Goal: Register for event/course

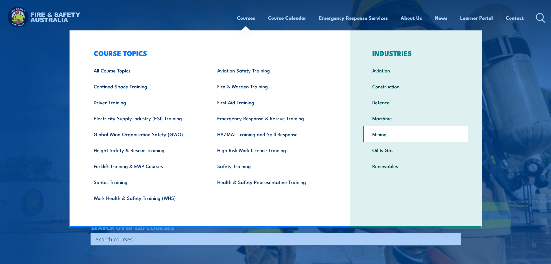
click at [383, 135] on link "Mining" at bounding box center [415, 134] width 105 height 16
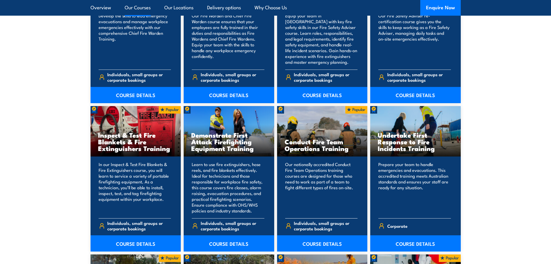
scroll to position [955, 0]
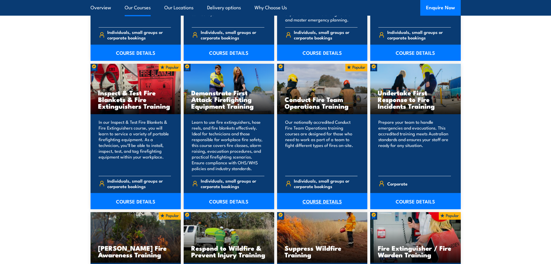
click at [322, 203] on link "COURSE DETAILS" at bounding box center [322, 201] width 91 height 16
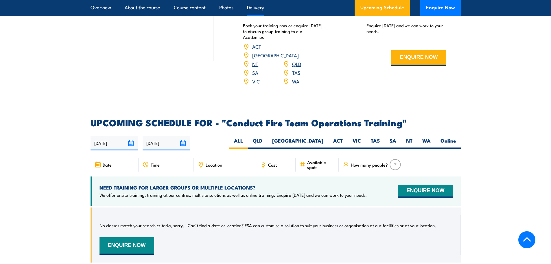
scroll to position [810, 0]
click at [267, 137] on label "QLD" at bounding box center [257, 142] width 19 height 11
click at [266, 137] on input "QLD" at bounding box center [264, 139] width 4 height 4
radio input "true"
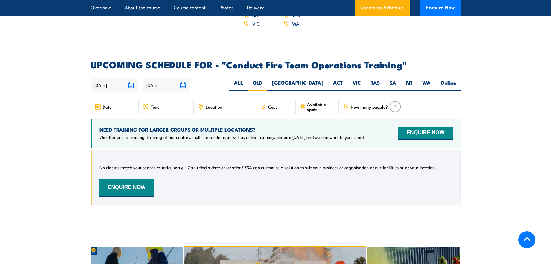
scroll to position [868, 0]
click at [320, 81] on label "NSW" at bounding box center [297, 85] width 61 height 11
click at [324, 81] on input "NSW" at bounding box center [326, 82] width 4 height 4
radio input "true"
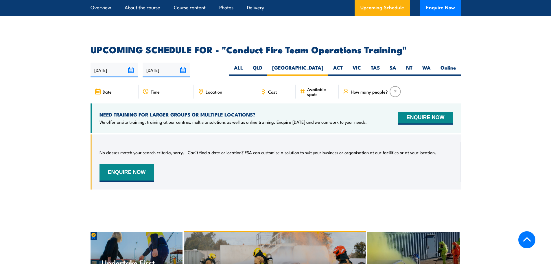
scroll to position [868, 0]
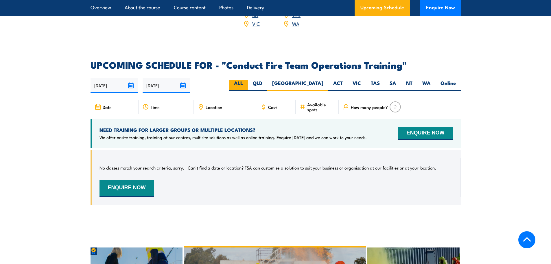
click at [248, 82] on label "ALL" at bounding box center [238, 85] width 19 height 11
click at [247, 82] on input "ALL" at bounding box center [245, 82] width 4 height 4
radio input "true"
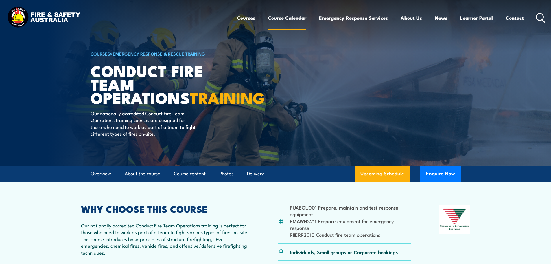
click at [275, 20] on link "Course Calendar" at bounding box center [287, 17] width 38 height 15
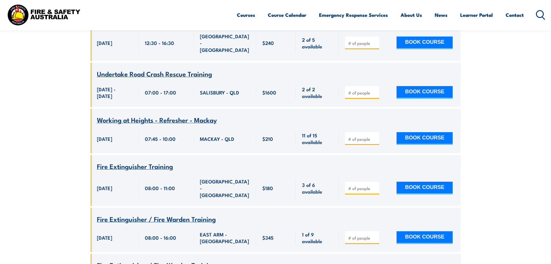
scroll to position [1621, 0]
